Goal: Task Accomplishment & Management: Manage account settings

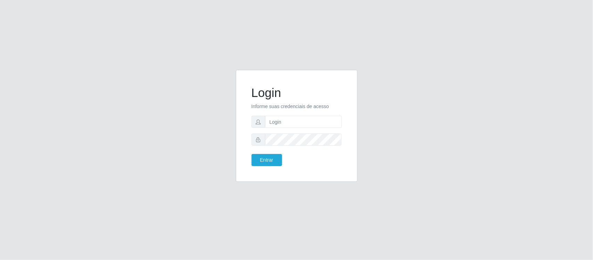
type input "Edileni@supervilton"
click at [251, 154] on button "Entrar" at bounding box center [266, 160] width 31 height 12
click at [273, 157] on button "Entrar" at bounding box center [266, 160] width 31 height 12
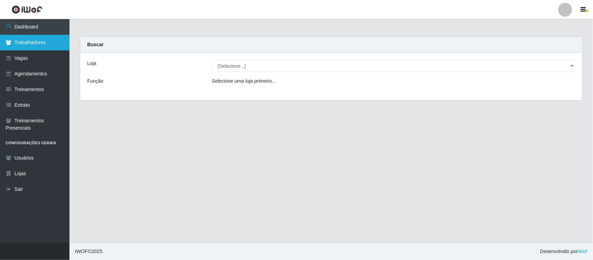
click at [33, 40] on link "Trabalhadores" at bounding box center [34, 43] width 69 height 16
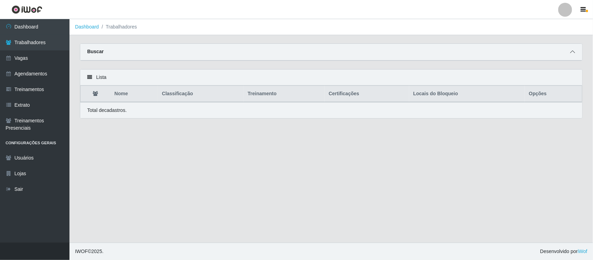
click at [569, 50] on span at bounding box center [572, 52] width 8 height 8
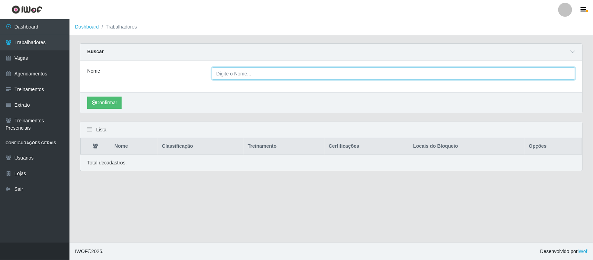
click at [275, 73] on input "Nome" at bounding box center [393, 73] width 363 height 12
type input "ramo"
click at [87, 97] on button "Confirmar" at bounding box center [104, 103] width 34 height 12
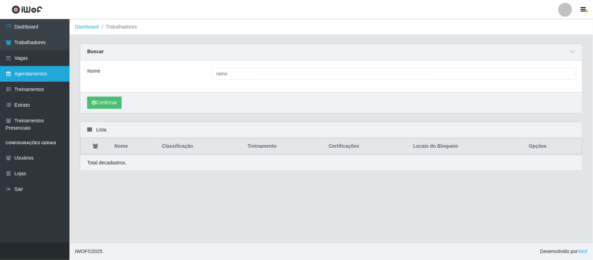
click at [47, 70] on link "Agendamentos" at bounding box center [34, 74] width 69 height 16
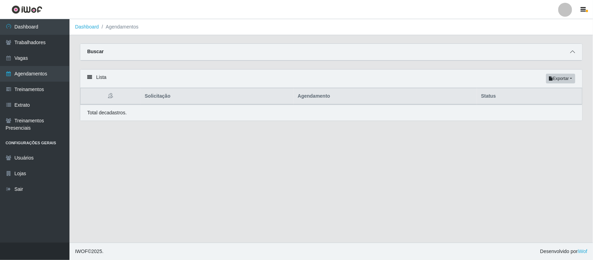
click at [573, 51] on icon at bounding box center [572, 51] width 5 height 5
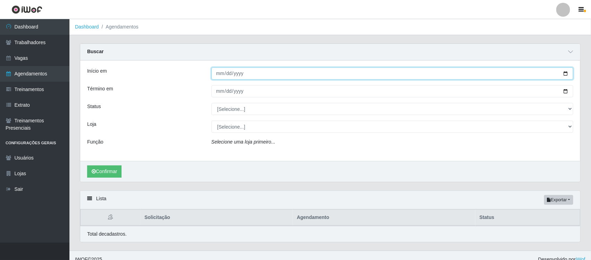
click at [216, 75] on input "Início em" at bounding box center [393, 73] width 362 height 12
type input "[DATE]"
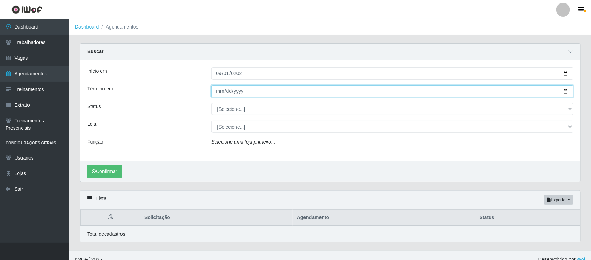
click at [216, 92] on input "Término em" at bounding box center [393, 91] width 362 height 12
type input "[DATE]"
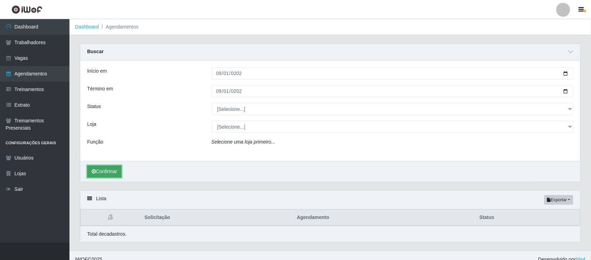
drag, startPoint x: 104, startPoint y: 169, endPoint x: 107, endPoint y: 172, distance: 3.7
click at [106, 171] on button "Confirmar" at bounding box center [104, 171] width 34 height 12
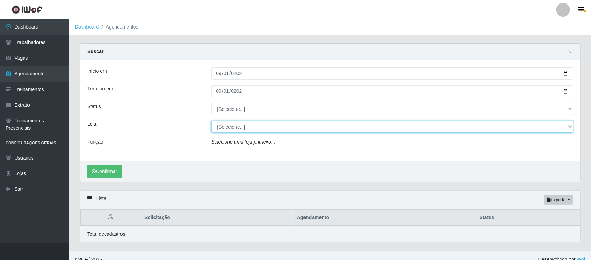
click at [264, 131] on select "[Selecione...] Super Vilton" at bounding box center [393, 127] width 362 height 12
select select "379"
click at [212, 121] on select "[Selecione...] Super Vilton" at bounding box center [393, 127] width 362 height 12
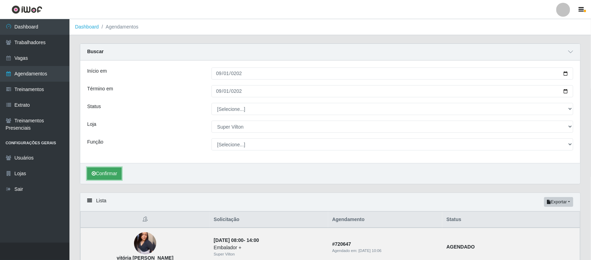
click at [117, 171] on button "Confirmar" at bounding box center [104, 173] width 34 height 12
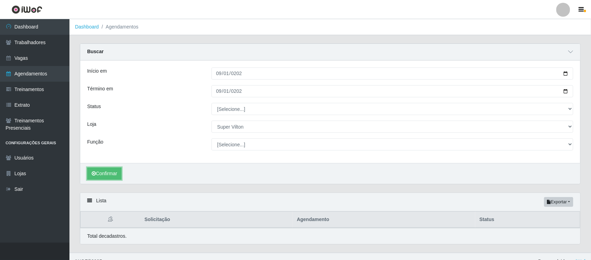
scroll to position [11, 0]
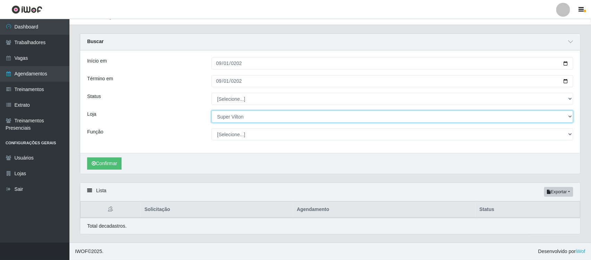
click at [237, 115] on select "[Selecione...] Super Vilton" at bounding box center [393, 116] width 362 height 12
click at [212, 110] on select "[Selecione...] Super Vilton" at bounding box center [393, 116] width 362 height 12
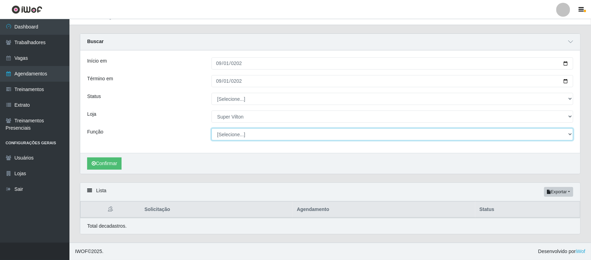
click at [243, 131] on select "[Selecione...] ASG ASG + ASG ++ Auxiliar de Depósito Auxiliar de Depósito + Aux…" at bounding box center [393, 134] width 362 height 12
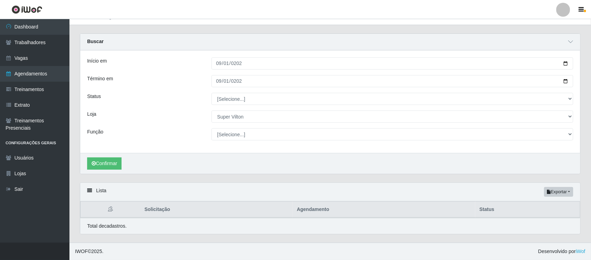
click at [175, 125] on div "Início em [DATE] Término em [DATE] Status [Selecione...] AGENDADO AGUARDANDO LI…" at bounding box center [330, 101] width 500 height 102
click at [240, 99] on select "[Selecione...] AGENDADO AGUARDANDO LIBERAR EM ANDAMENTO EM REVISÃO FINALIZADO C…" at bounding box center [393, 99] width 362 height 12
click at [212, 93] on select "[Selecione...] AGENDADO AGUARDANDO LIBERAR EM ANDAMENTO EM REVISÃO FINALIZADO C…" at bounding box center [393, 99] width 362 height 12
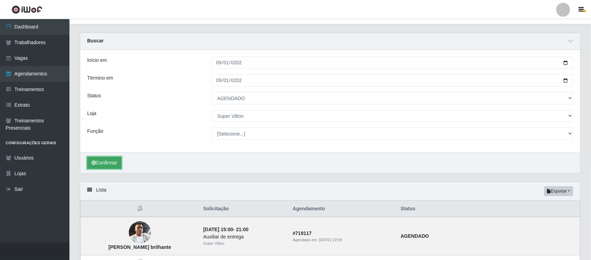
click at [120, 160] on button "Confirmar" at bounding box center [104, 163] width 34 height 12
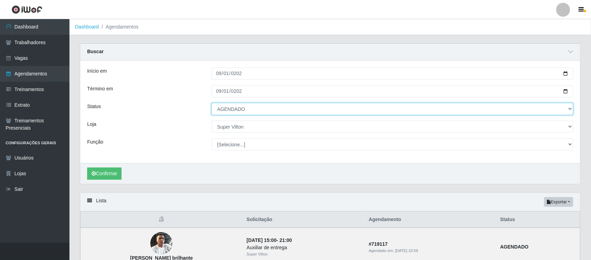
click at [253, 108] on select "[Selecione...] AGENDADO AGUARDANDO LIBERAR EM ANDAMENTO EM REVISÃO FINALIZADO C…" at bounding box center [393, 109] width 362 height 12
select select "FINALIZADO"
click at [212, 103] on select "[Selecione...] AGENDADO AGUARDANDO LIBERAR EM ANDAMENTO EM REVISÃO FINALIZADO C…" at bounding box center [393, 109] width 362 height 12
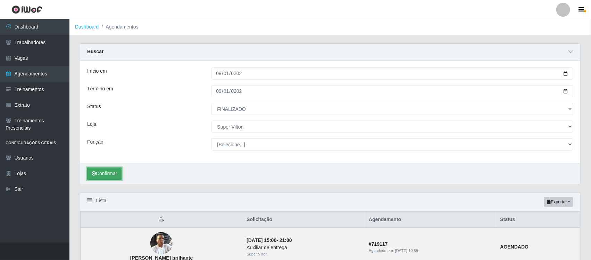
click at [115, 172] on button "Confirmar" at bounding box center [104, 173] width 34 height 12
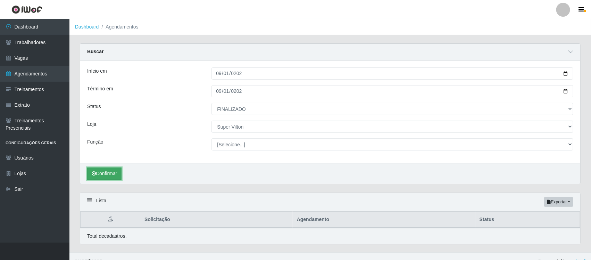
click at [116, 174] on button "Confirmar" at bounding box center [104, 173] width 34 height 12
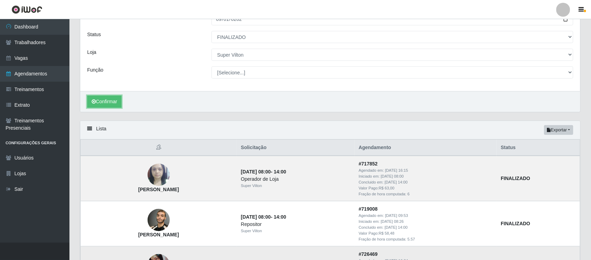
scroll to position [184, 0]
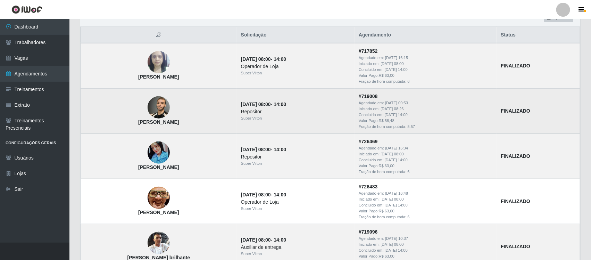
drag, startPoint x: 130, startPoint y: 122, endPoint x: 190, endPoint y: 123, distance: 60.4
click at [190, 123] on td "[PERSON_NAME]" at bounding box center [159, 111] width 156 height 45
copy strong "[PERSON_NAME]"
click at [162, 103] on img at bounding box center [159, 108] width 22 height 30
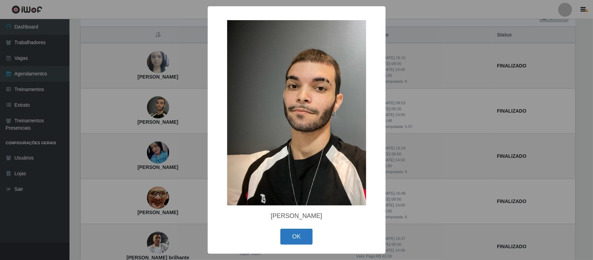
click at [299, 240] on button "OK" at bounding box center [296, 237] width 32 height 16
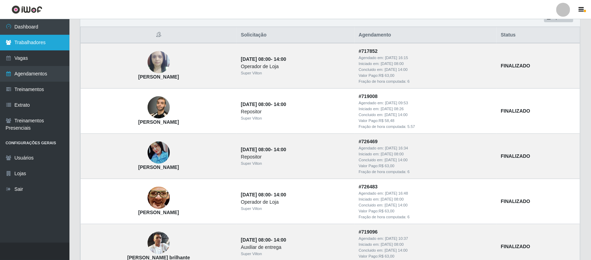
click at [39, 43] on link "Trabalhadores" at bounding box center [34, 43] width 69 height 16
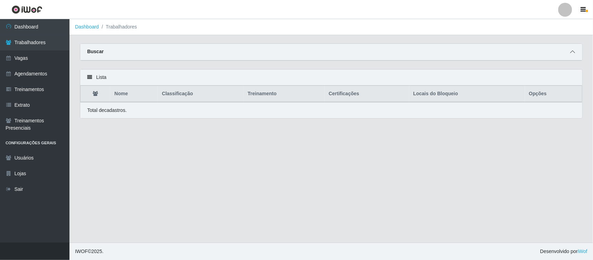
click at [571, 51] on icon at bounding box center [572, 51] width 5 height 5
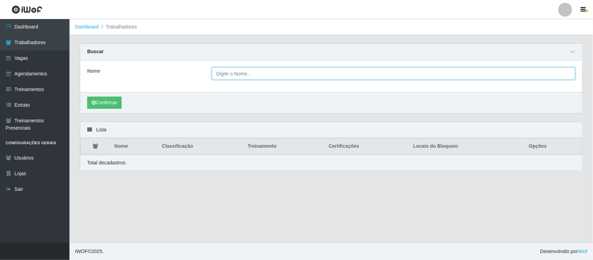
click at [280, 75] on input "Nome" at bounding box center [393, 73] width 363 height 12
paste input "[PERSON_NAME]"
type input "[PERSON_NAME]"
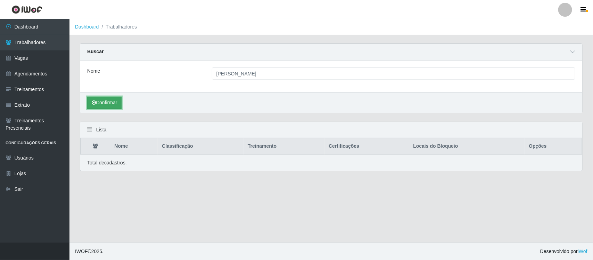
click at [106, 101] on button "Confirmar" at bounding box center [104, 103] width 34 height 12
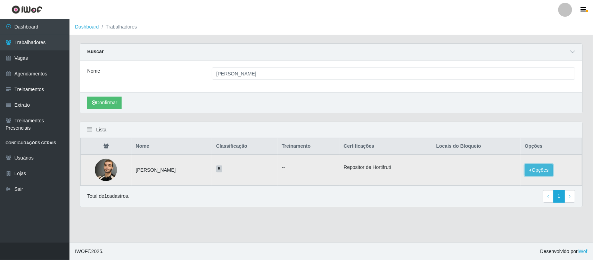
click at [539, 170] on button "Opções" at bounding box center [539, 170] width 28 height 12
click at [504, 161] on button "Bloquear - Empresa" at bounding box center [496, 162] width 56 height 15
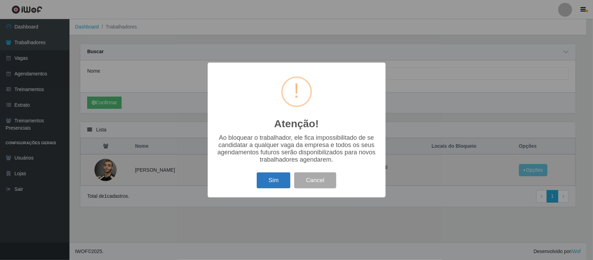
click at [281, 184] on button "Sim" at bounding box center [274, 180] width 34 height 16
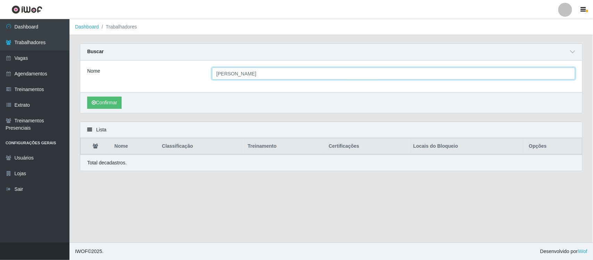
click at [279, 75] on input "[PERSON_NAME]" at bounding box center [393, 73] width 363 height 12
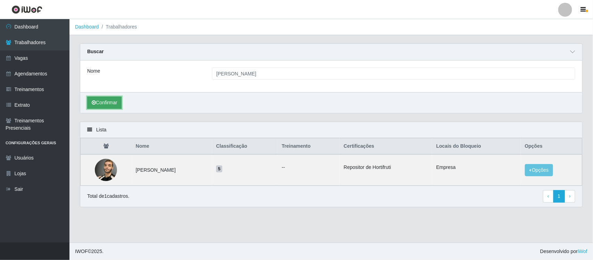
click at [112, 105] on button "Confirmar" at bounding box center [104, 103] width 34 height 12
click at [549, 171] on button "Opções" at bounding box center [539, 170] width 28 height 12
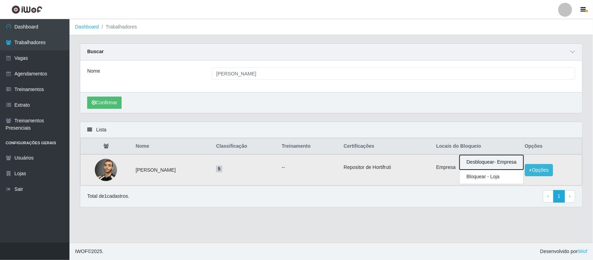
click at [499, 162] on button "Desbloquear - Empresa" at bounding box center [492, 162] width 64 height 15
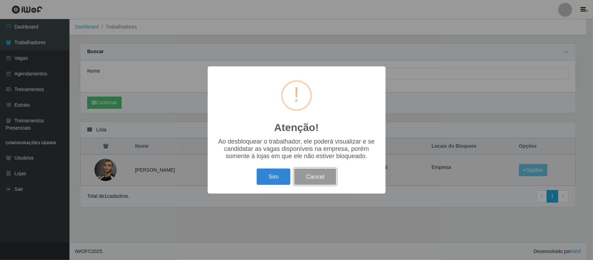
click at [323, 176] on button "Cancel" at bounding box center [315, 176] width 42 height 16
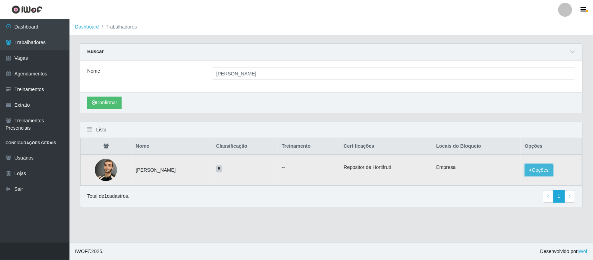
click at [543, 168] on button "Opções" at bounding box center [539, 170] width 28 height 12
click at [442, 221] on main "Dashboard Trabalhadores Carregando... Buscar Nome [PERSON_NAME] Confirmar Lista…" at bounding box center [330, 130] width 523 height 223
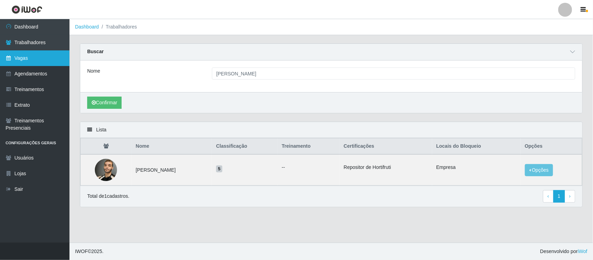
click at [32, 60] on link "Vagas" at bounding box center [34, 58] width 69 height 16
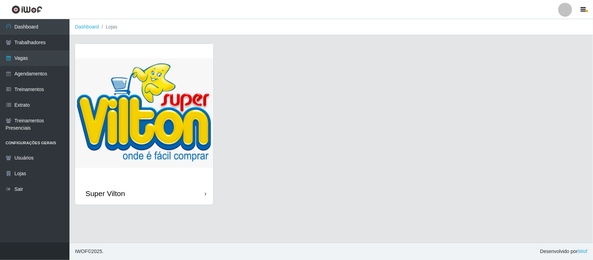
click at [183, 182] on div "Super Vilton" at bounding box center [144, 193] width 138 height 23
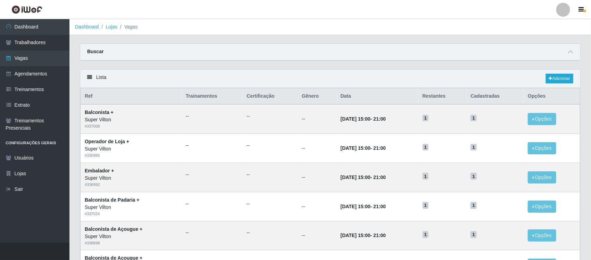
click at [573, 46] on div "Buscar" at bounding box center [330, 52] width 500 height 17
click at [572, 50] on icon at bounding box center [570, 51] width 5 height 5
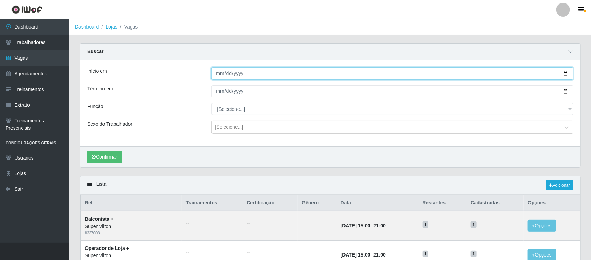
click at [223, 72] on input "Início em" at bounding box center [393, 73] width 362 height 12
type input "[DATE]"
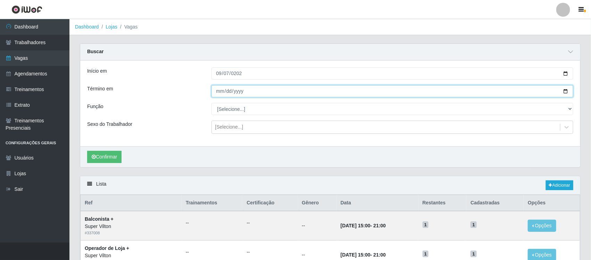
click at [220, 92] on input "Término em" at bounding box center [393, 91] width 362 height 12
type input "[DATE]"
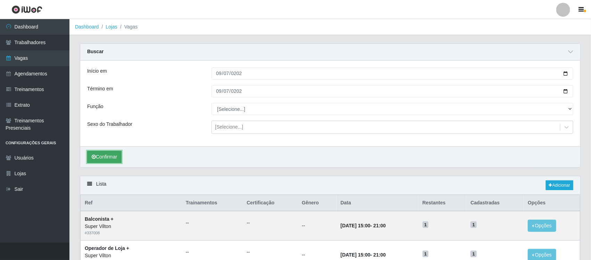
click at [102, 158] on button "Confirmar" at bounding box center [104, 157] width 34 height 12
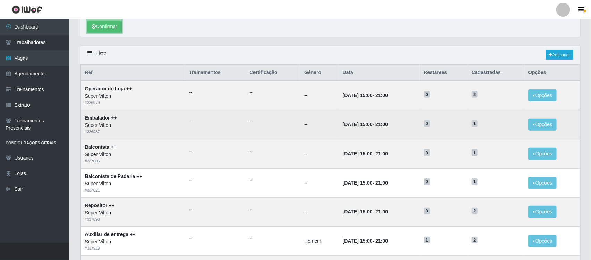
scroll to position [217, 0]
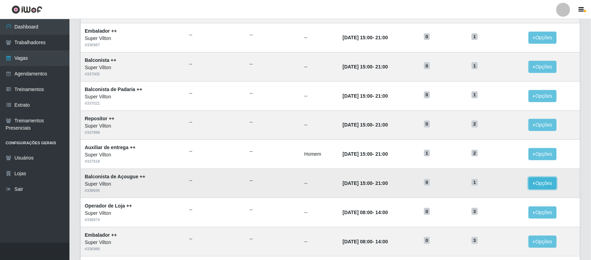
click at [542, 189] on button "Opções" at bounding box center [543, 183] width 28 height 12
click at [503, 186] on button "Editar" at bounding box center [500, 185] width 55 height 14
drag, startPoint x: 434, startPoint y: 183, endPoint x: 441, endPoint y: 182, distance: 7.0
click at [441, 182] on h5 "0" at bounding box center [444, 181] width 40 height 7
drag, startPoint x: 358, startPoint y: 186, endPoint x: 397, endPoint y: 186, distance: 38.2
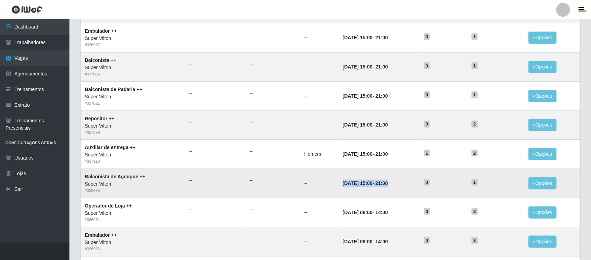
click at [397, 186] on td "[DATE] 15:00 - 21:00" at bounding box center [379, 183] width 81 height 29
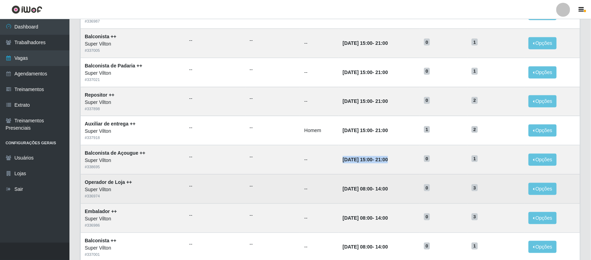
scroll to position [261, 0]
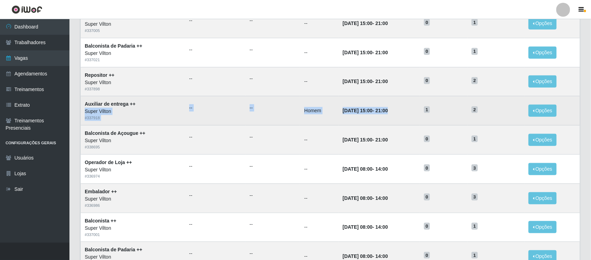
drag, startPoint x: 148, startPoint y: 110, endPoint x: 397, endPoint y: 108, distance: 248.4
click at [397, 108] on tr "Auxiliar de entrega ++ Super Vilton # 337918 -- -- Homem [DATE] 15:00 - 21:00 1…" at bounding box center [331, 110] width 500 height 29
click at [552, 108] on button "Opções" at bounding box center [543, 111] width 28 height 12
click at [506, 110] on button "Editar" at bounding box center [500, 112] width 55 height 14
click at [556, 112] on button "Opções" at bounding box center [543, 111] width 28 height 12
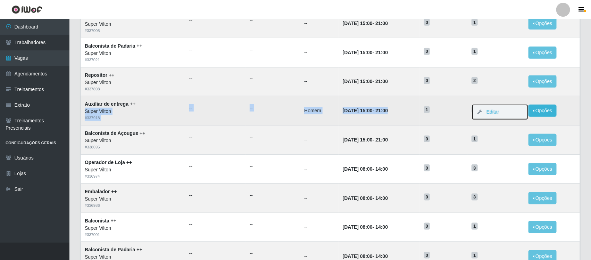
click at [505, 114] on button "Editar" at bounding box center [500, 112] width 55 height 14
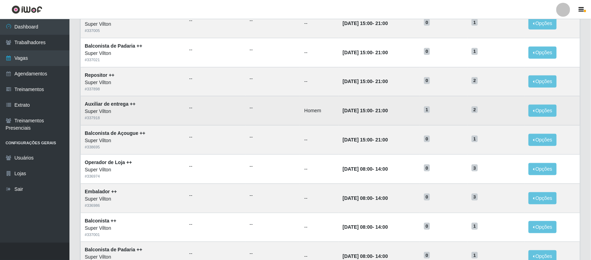
drag, startPoint x: 568, startPoint y: 112, endPoint x: 560, endPoint y: 112, distance: 8.0
click at [569, 112] on td "Opções Editar" at bounding box center [553, 110] width 56 height 29
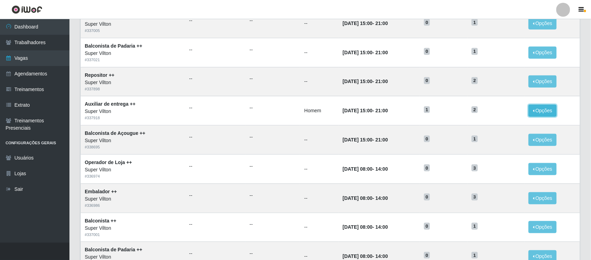
click at [537, 110] on button "Opções" at bounding box center [543, 111] width 28 height 12
click at [483, 114] on icon "button" at bounding box center [479, 111] width 7 height 5
